Goal: Task Accomplishment & Management: Complete application form

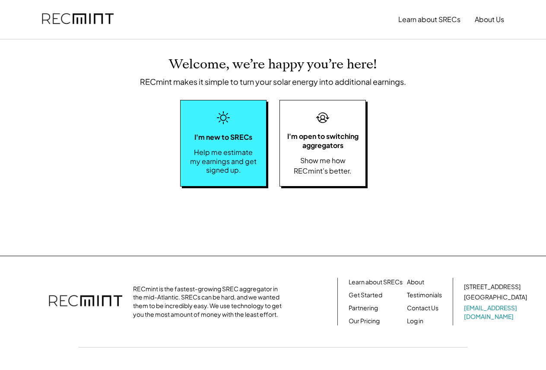
click at [220, 155] on div "Help me estimate my earnings and get signed up." at bounding box center [223, 161] width 68 height 27
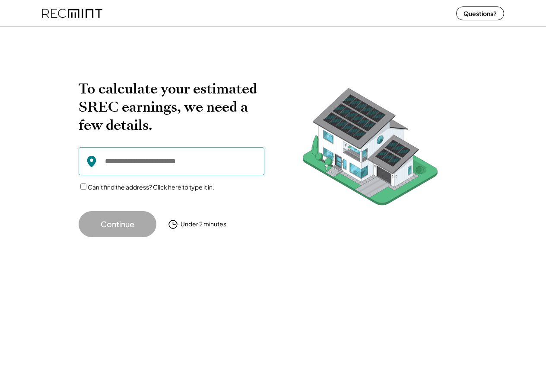
click at [105, 161] on input "input" at bounding box center [172, 161] width 186 height 28
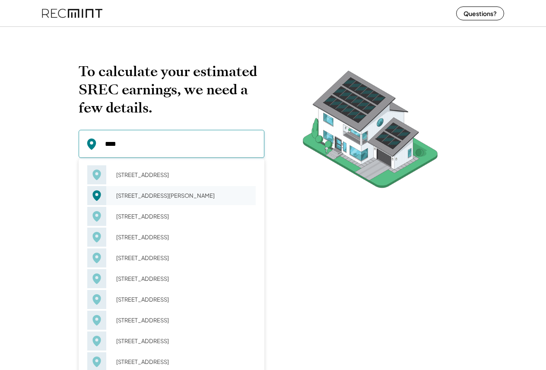
click at [147, 192] on div "[STREET_ADDRESS][PERSON_NAME]" at bounding box center [183, 195] width 145 height 12
type input "**********"
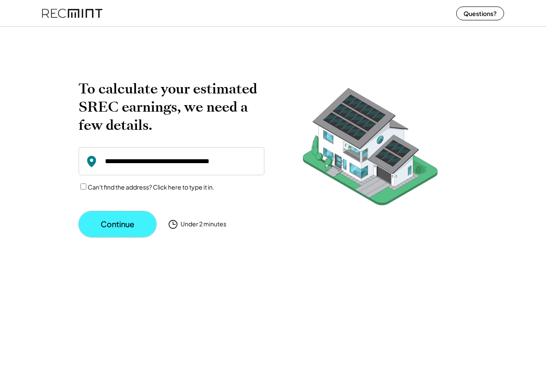
click at [121, 223] on button "Continue" at bounding box center [118, 224] width 78 height 26
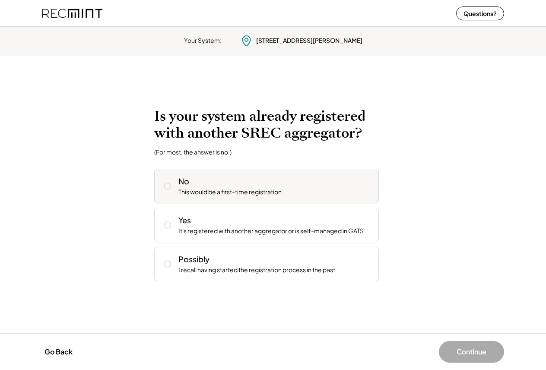
click at [167, 184] on icon at bounding box center [167, 186] width 9 height 9
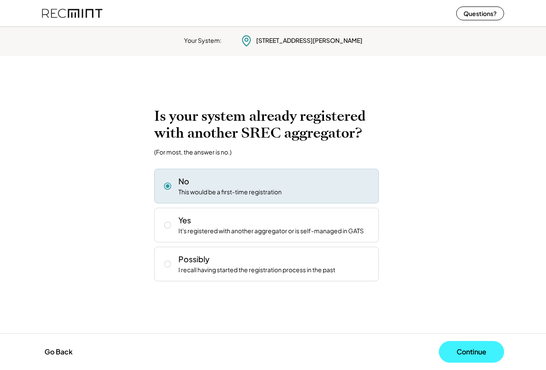
click at [464, 349] on button "Continue" at bounding box center [471, 352] width 65 height 22
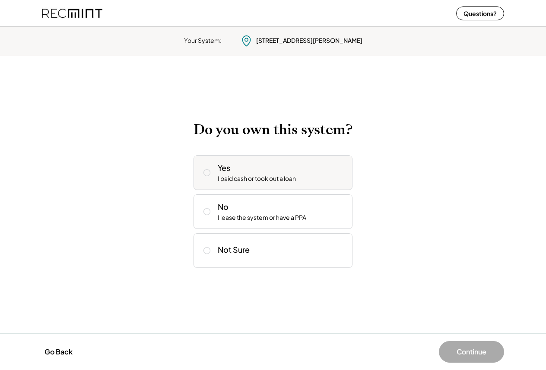
click at [205, 173] on icon at bounding box center [207, 172] width 9 height 9
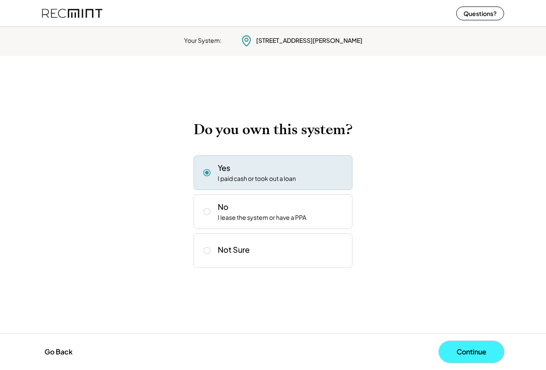
drag, startPoint x: 473, startPoint y: 355, endPoint x: 481, endPoint y: 342, distance: 14.8
click at [473, 354] on button "Continue" at bounding box center [471, 352] width 65 height 22
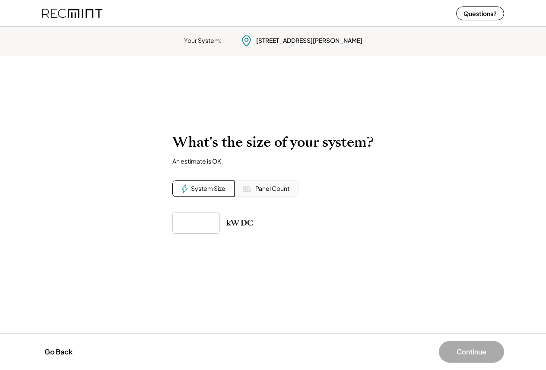
click at [252, 187] on div "Panel Count" at bounding box center [267, 188] width 64 height 16
click at [197, 217] on input "input" at bounding box center [196, 223] width 48 height 22
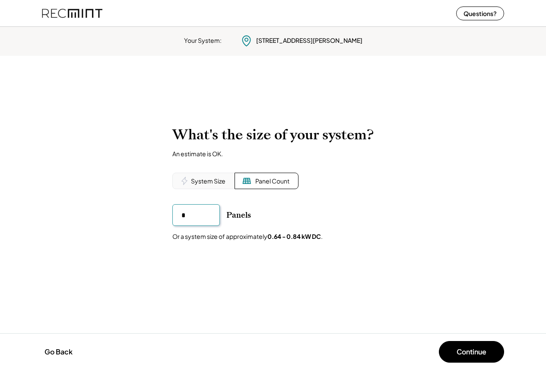
type input "**"
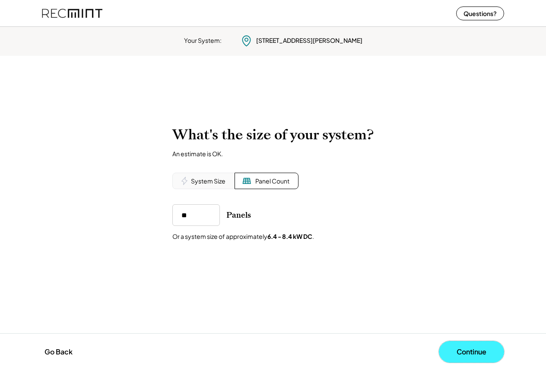
click at [469, 351] on button "Continue" at bounding box center [471, 352] width 65 height 22
